Goal: Task Accomplishment & Management: Complete application form

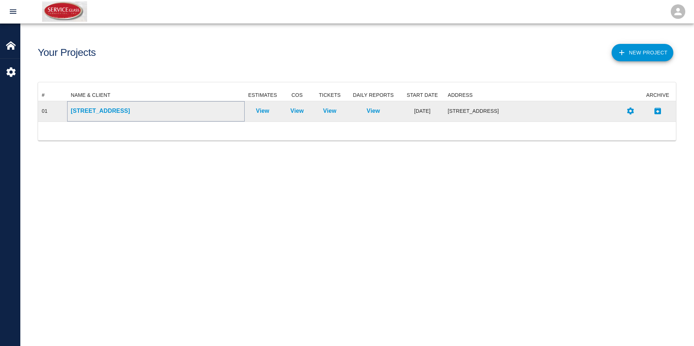
click at [121, 115] on p "[STREET_ADDRESS]" at bounding box center [156, 111] width 170 height 9
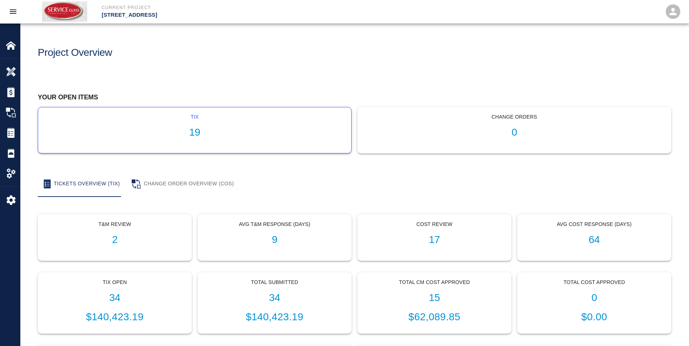
click at [241, 138] on h1 "19" at bounding box center [194, 133] width 301 height 12
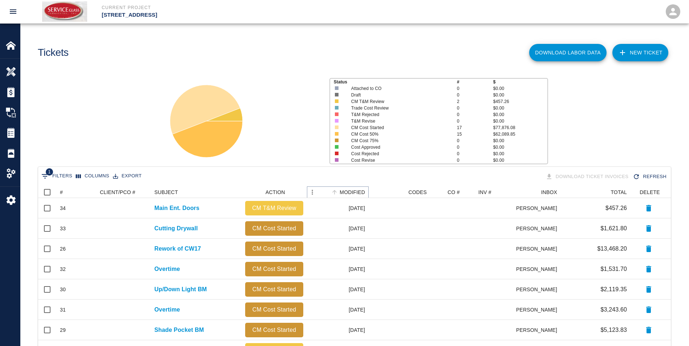
click at [337, 191] on icon "Sort" at bounding box center [334, 192] width 7 height 7
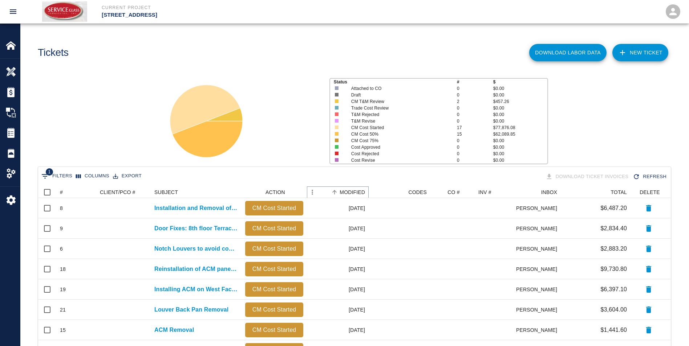
click at [337, 191] on icon "Sort" at bounding box center [334, 192] width 7 height 7
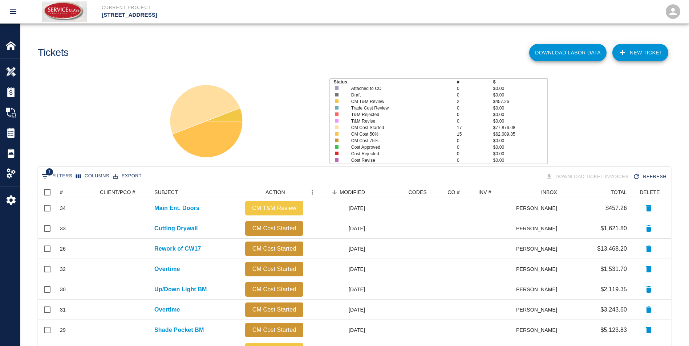
click at [633, 51] on link "NEW TICKET" at bounding box center [640, 52] width 56 height 17
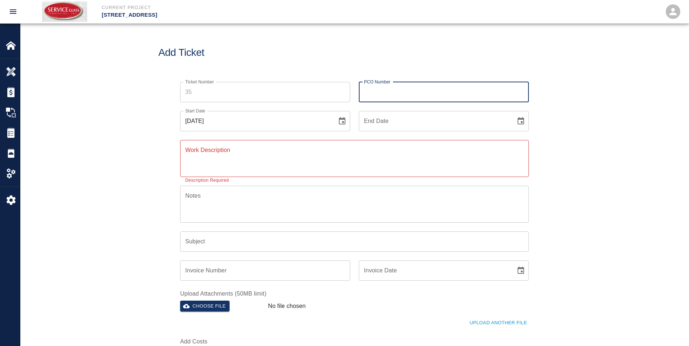
click at [391, 95] on input "PCO Number" at bounding box center [444, 92] width 170 height 20
type input "00537"
click at [343, 122] on icon "Choose date, selected date is Aug 19, 2025" at bounding box center [342, 120] width 7 height 7
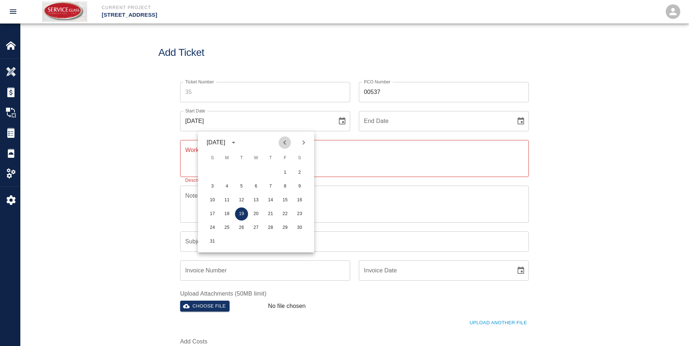
click at [286, 143] on icon "Previous month" at bounding box center [284, 142] width 9 height 9
click at [240, 186] on button "8" at bounding box center [241, 186] width 13 height 13
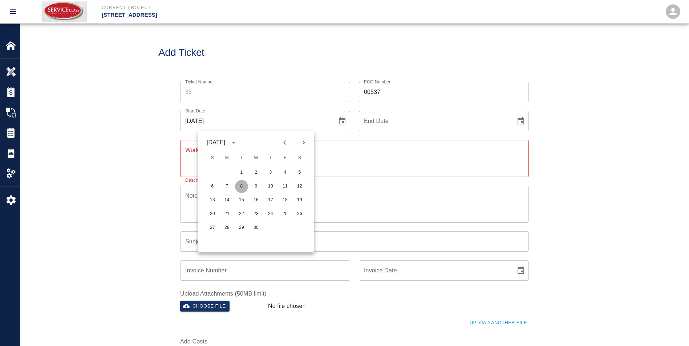
type input "[DATE]"
click at [523, 121] on icon "Choose date" at bounding box center [520, 121] width 9 height 9
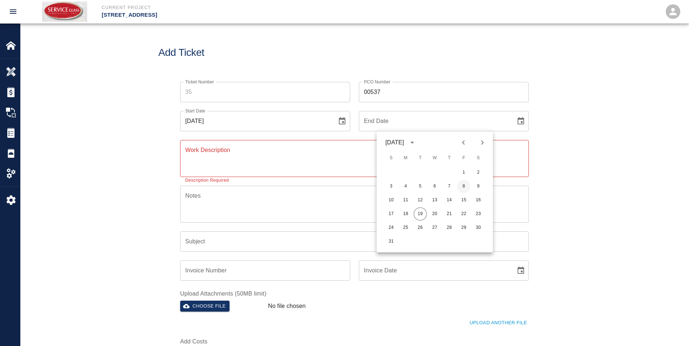
click at [463, 187] on button "8" at bounding box center [463, 186] width 13 height 13
type input "[DATE]"
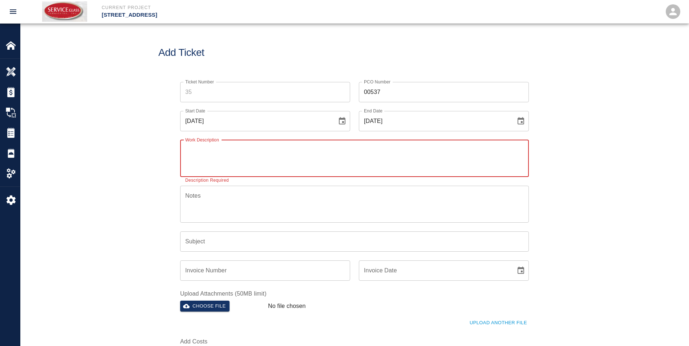
click at [254, 156] on textarea "Work Description" at bounding box center [354, 158] width 338 height 25
type textarea "Touch up Scratches"
click at [523, 271] on icon "Choose date" at bounding box center [520, 270] width 7 height 7
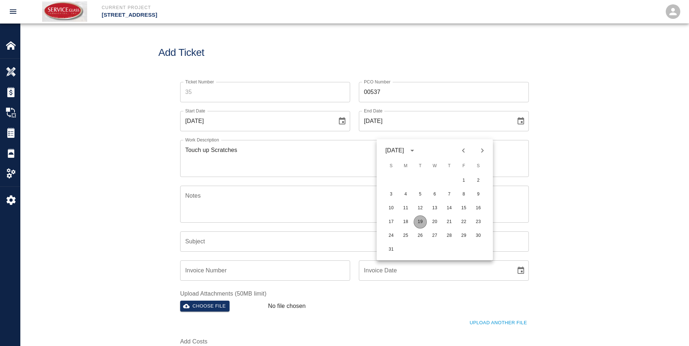
click at [420, 224] on button "19" at bounding box center [419, 222] width 13 height 13
type input "[DATE]"
